Goal: Information Seeking & Learning: Learn about a topic

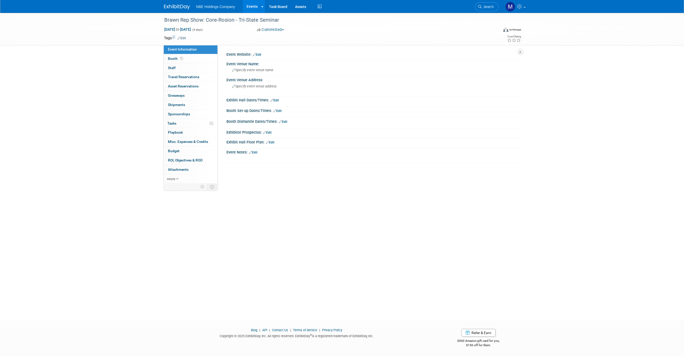
click at [243, 10] on link "Events" at bounding box center [252, 6] width 19 height 13
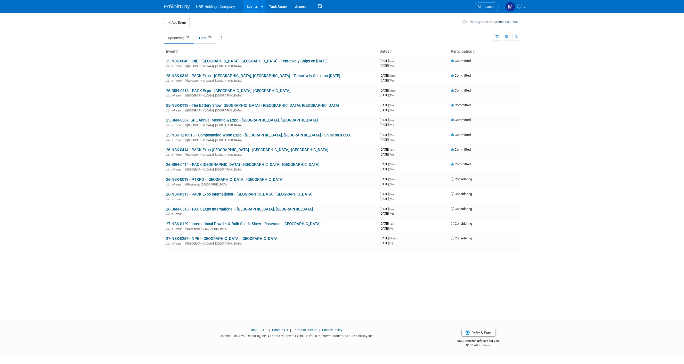
click at [208, 40] on link "Past 29" at bounding box center [205, 38] width 21 height 10
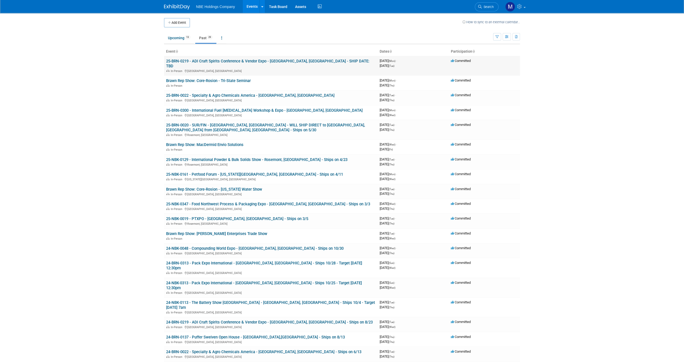
click at [219, 57] on td "25-BRN-0219 - ADI Craft Spirits Conference & Vendor Expo - [GEOGRAPHIC_DATA], […" at bounding box center [271, 66] width 214 height 20
click at [237, 60] on link "25-BRN-0219 - ADI Craft Spirits Conference & Vendor Expo - [GEOGRAPHIC_DATA], […" at bounding box center [267, 64] width 203 height 10
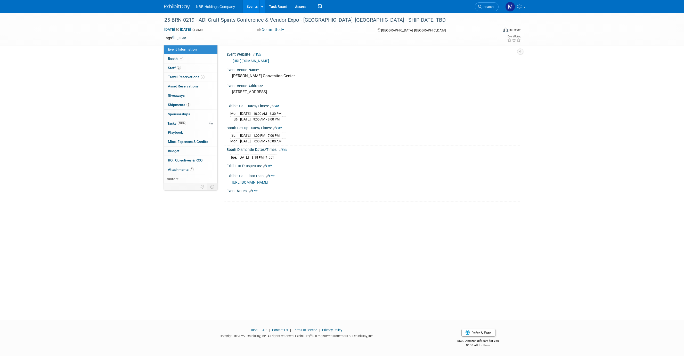
click at [255, 60] on link "https://distilling.com/event/adi-2025-san-antonio/" at bounding box center [251, 61] width 36 height 4
